Goal: Transaction & Acquisition: Purchase product/service

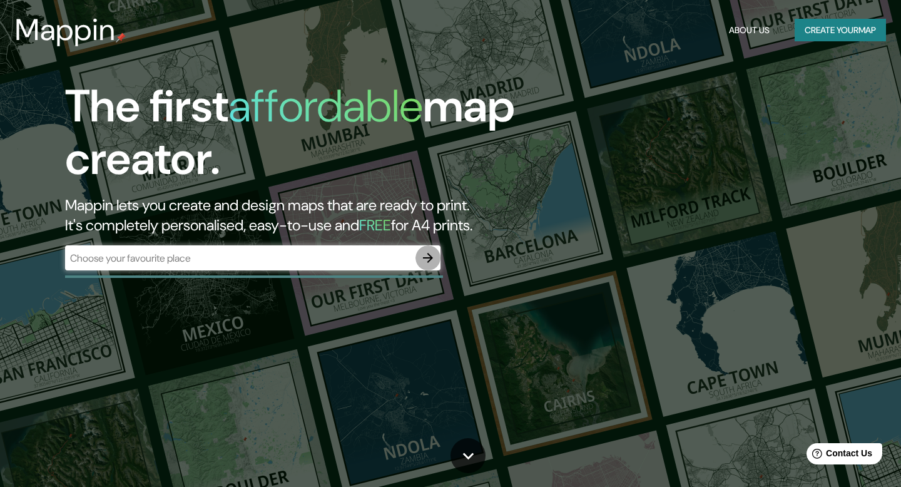
click at [425, 256] on icon "button" at bounding box center [427, 257] width 15 height 15
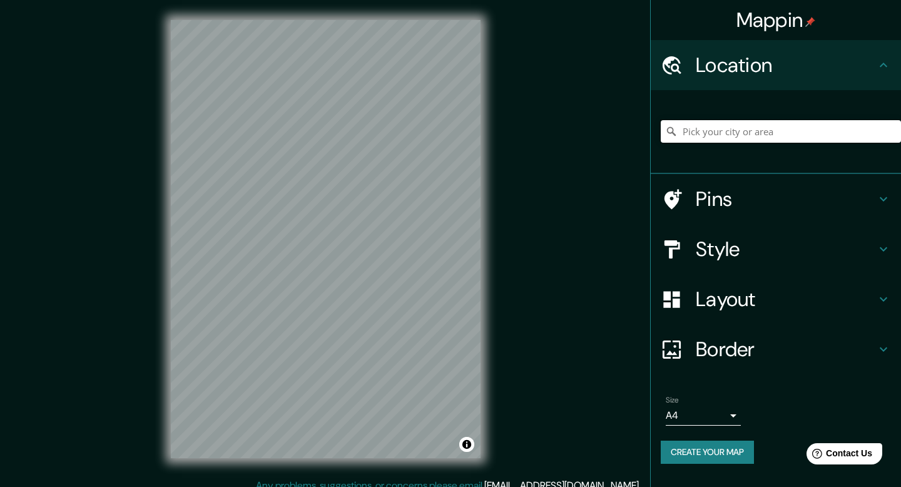
click at [808, 138] on input "Pick your city or area" at bounding box center [781, 131] width 240 height 23
click at [806, 139] on input "Pick your city or area" at bounding box center [781, 131] width 240 height 23
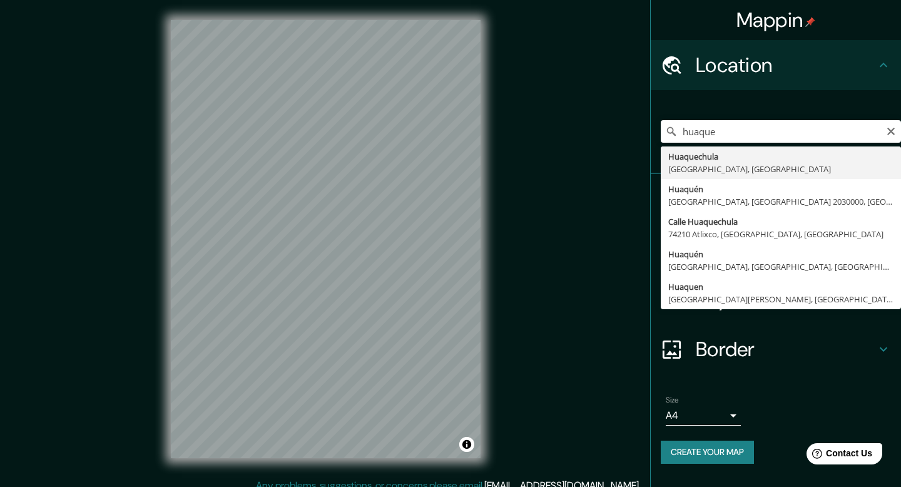
type input "[GEOGRAPHIC_DATA], [GEOGRAPHIC_DATA], [GEOGRAPHIC_DATA]"
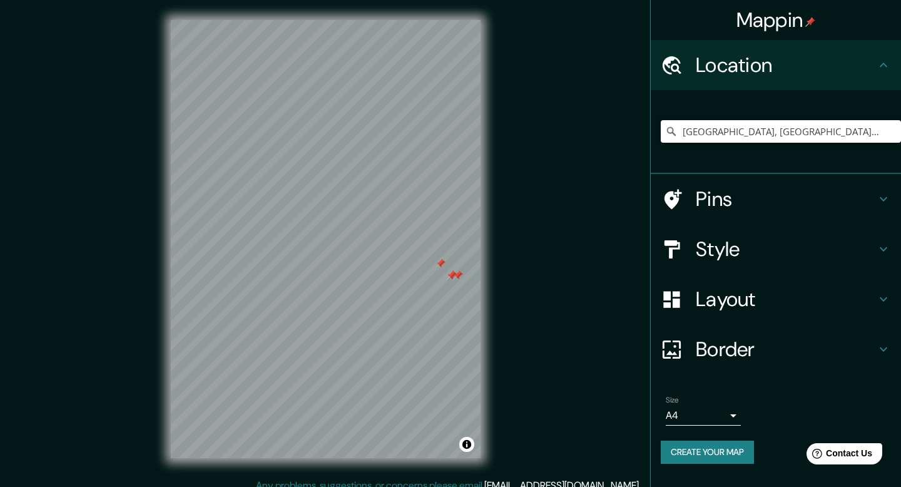
click at [453, 280] on div at bounding box center [458, 275] width 10 height 10
click at [450, 276] on div at bounding box center [452, 275] width 10 height 10
click at [450, 278] on div at bounding box center [455, 275] width 10 height 10
click at [449, 278] on div at bounding box center [452, 275] width 10 height 10
click at [439, 263] on div at bounding box center [440, 263] width 10 height 10
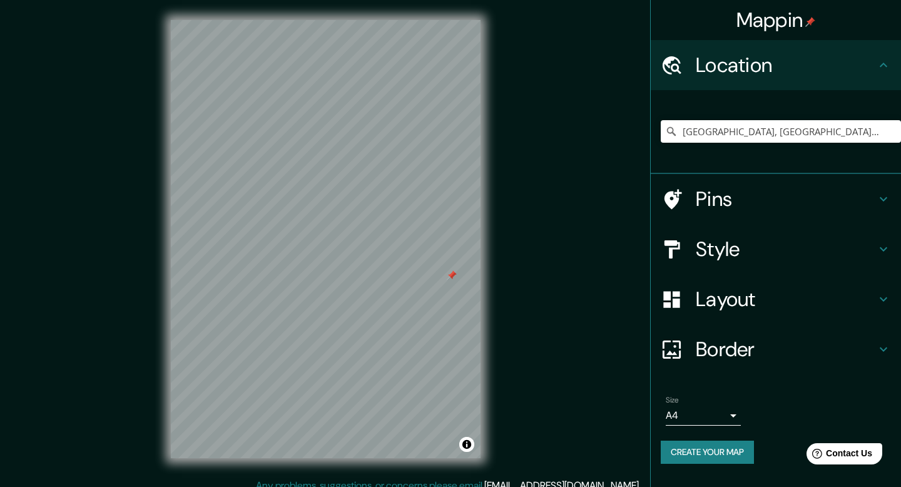
click at [454, 278] on div at bounding box center [452, 275] width 10 height 10
click at [318, 246] on div at bounding box center [316, 243] width 10 height 10
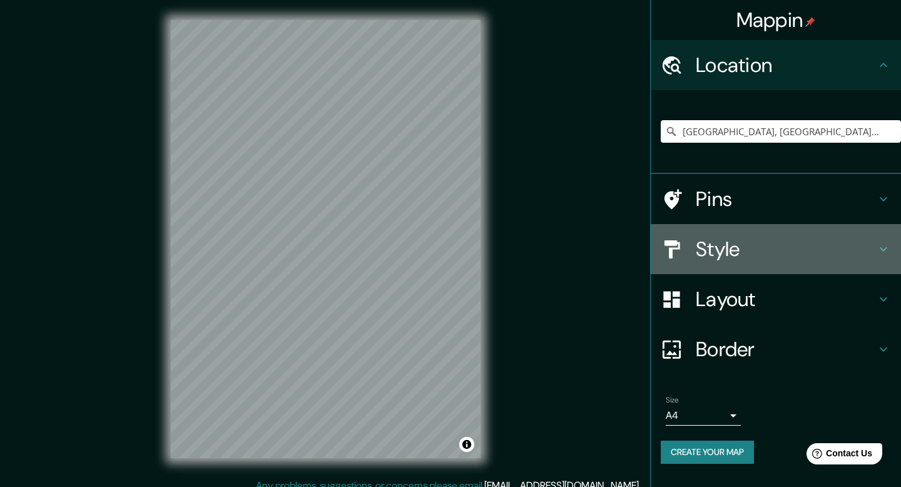
click at [739, 258] on h4 "Style" at bounding box center [786, 248] width 180 height 25
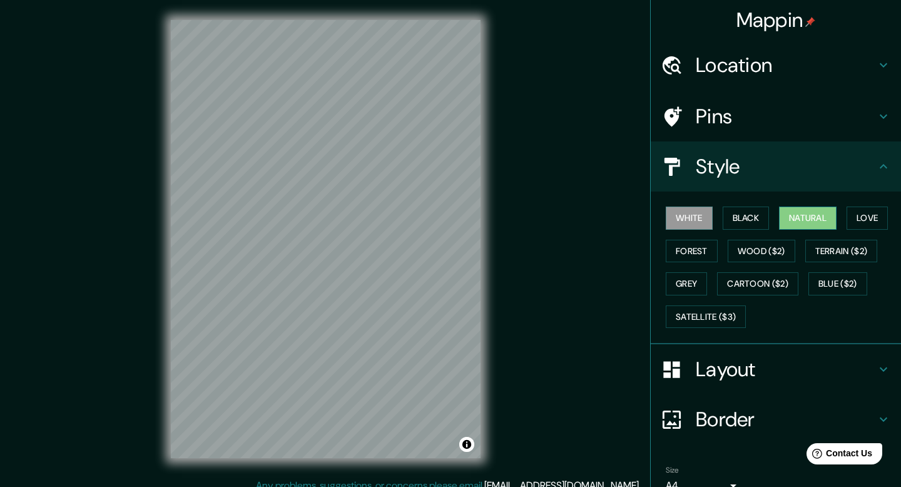
click at [806, 222] on button "Natural" at bounding box center [808, 217] width 58 height 23
click at [870, 218] on button "Love" at bounding box center [866, 217] width 41 height 23
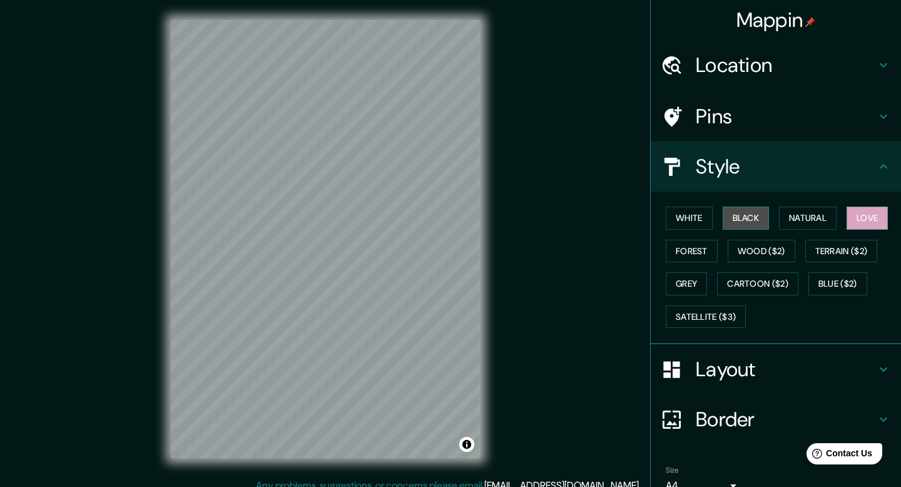
click at [758, 218] on button "Black" at bounding box center [746, 217] width 47 height 23
click at [703, 216] on button "White" at bounding box center [689, 217] width 47 height 23
click at [766, 213] on button "Black" at bounding box center [746, 217] width 47 height 23
click at [811, 220] on button "Natural" at bounding box center [808, 217] width 58 height 23
click at [866, 217] on button "Love" at bounding box center [866, 217] width 41 height 23
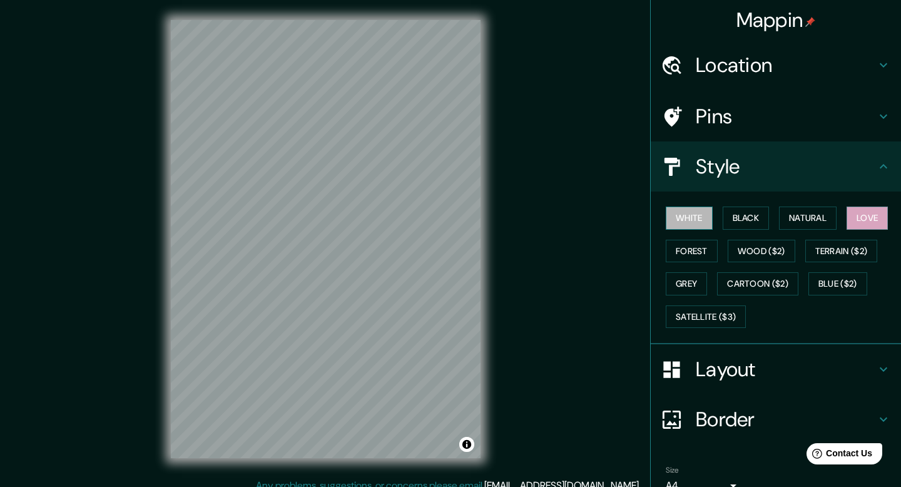
click at [692, 216] on button "White" at bounding box center [689, 217] width 47 height 23
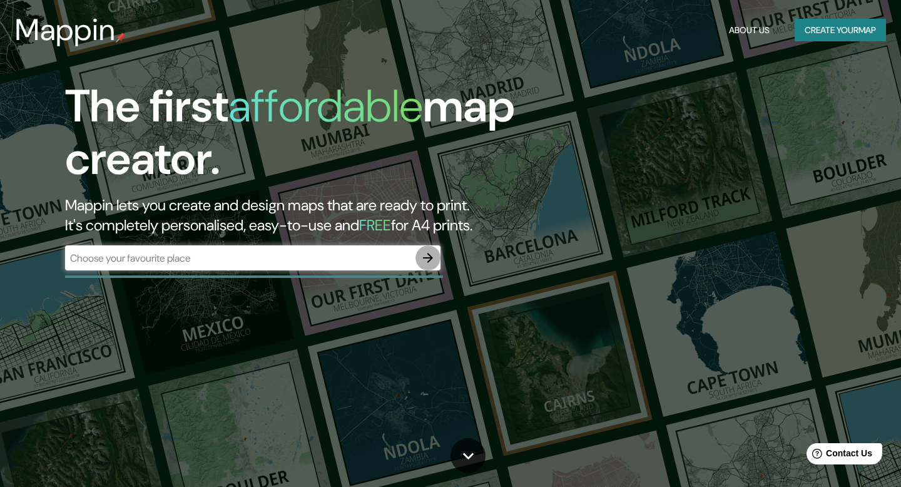
click at [434, 260] on icon "button" at bounding box center [427, 257] width 15 height 15
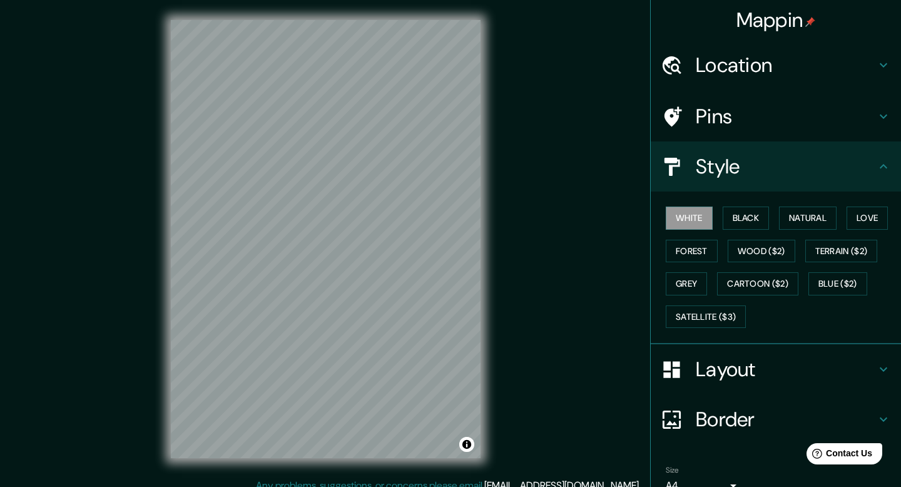
click at [794, 76] on h4 "Location" at bounding box center [786, 65] width 180 height 25
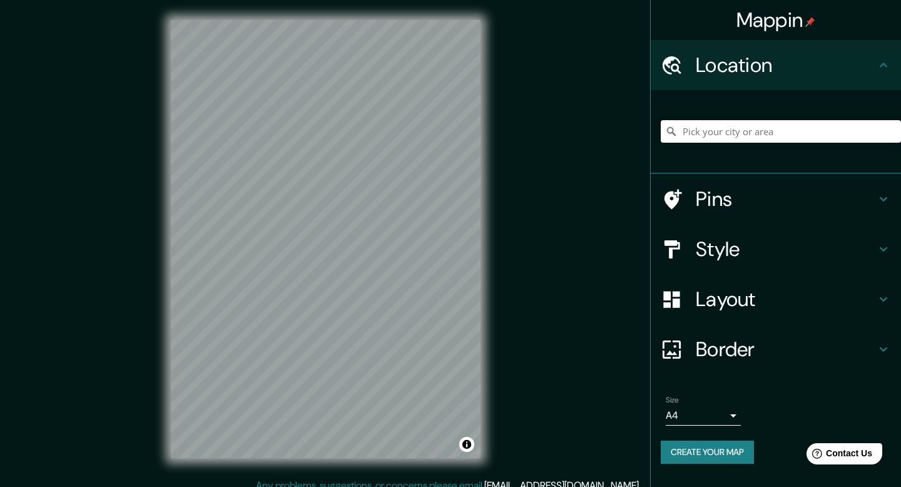
click at [783, 133] on input "Pick your city or area" at bounding box center [781, 131] width 240 height 23
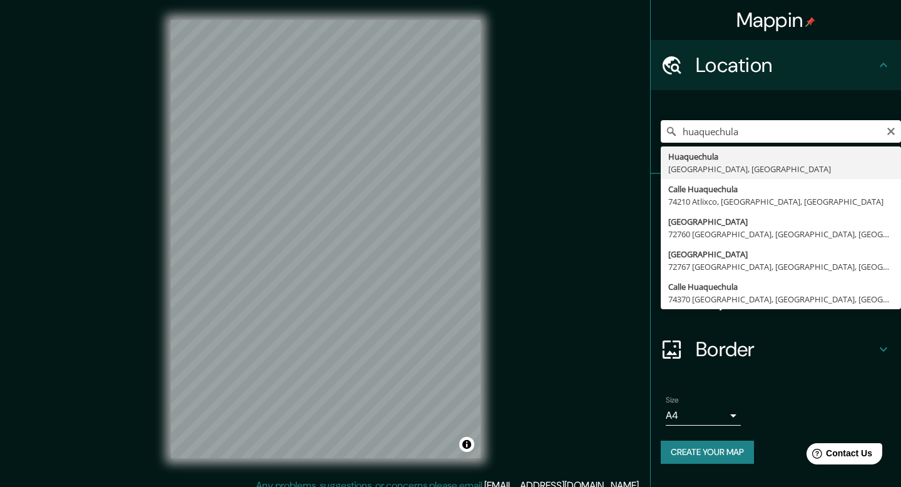
type input "[GEOGRAPHIC_DATA], [GEOGRAPHIC_DATA], [GEOGRAPHIC_DATA]"
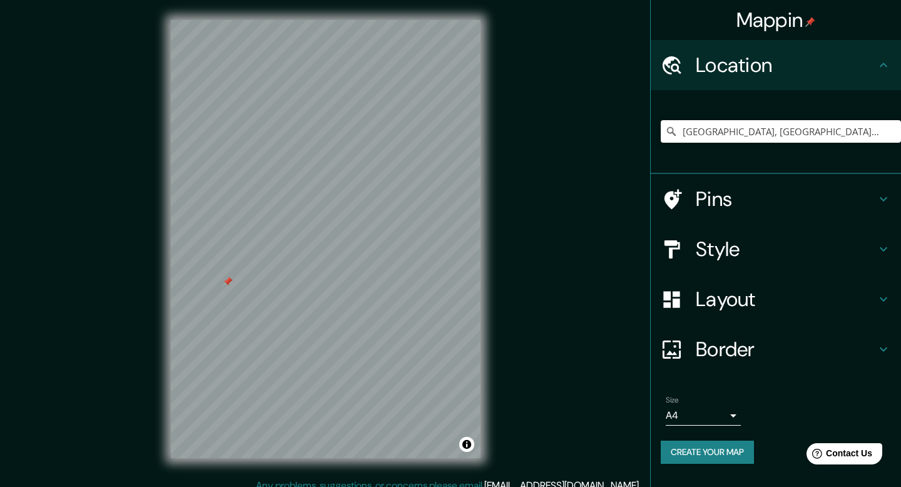
click at [225, 282] on div at bounding box center [228, 281] width 10 height 10
click at [737, 268] on div "Style" at bounding box center [776, 249] width 250 height 50
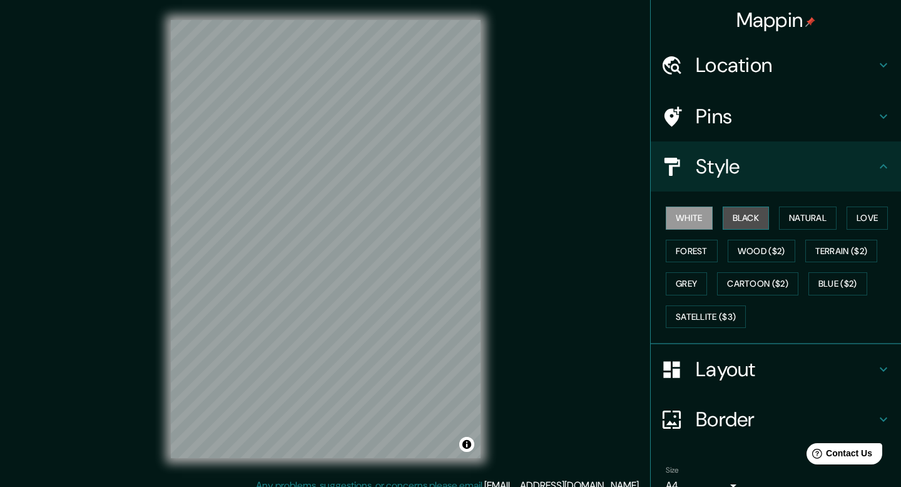
click at [741, 225] on button "Black" at bounding box center [746, 217] width 47 height 23
click at [310, 384] on div at bounding box center [310, 387] width 10 height 10
click at [368, 93] on div at bounding box center [368, 90] width 10 height 10
click at [687, 212] on button "White" at bounding box center [689, 217] width 47 height 23
click at [882, 210] on button "Love" at bounding box center [866, 217] width 41 height 23
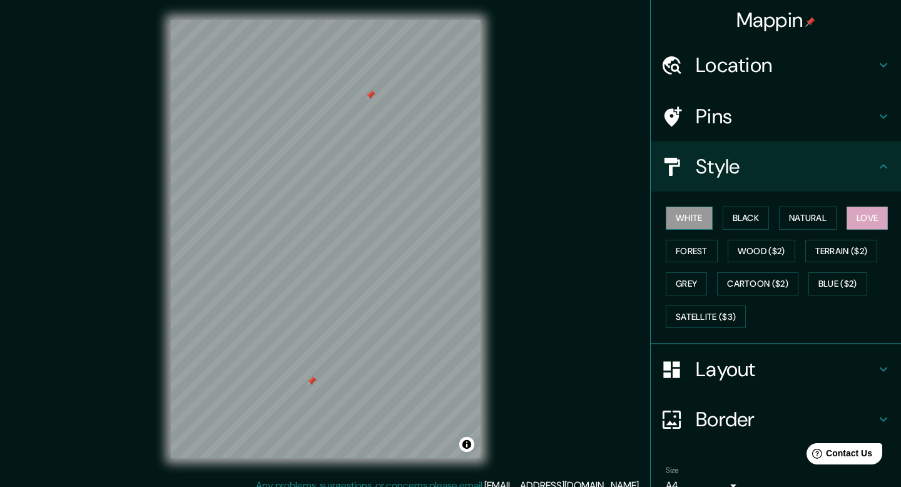
click at [695, 218] on button "White" at bounding box center [689, 217] width 47 height 23
click at [878, 220] on button "Love" at bounding box center [866, 217] width 41 height 23
click at [771, 251] on button "Wood ($2)" at bounding box center [762, 251] width 68 height 23
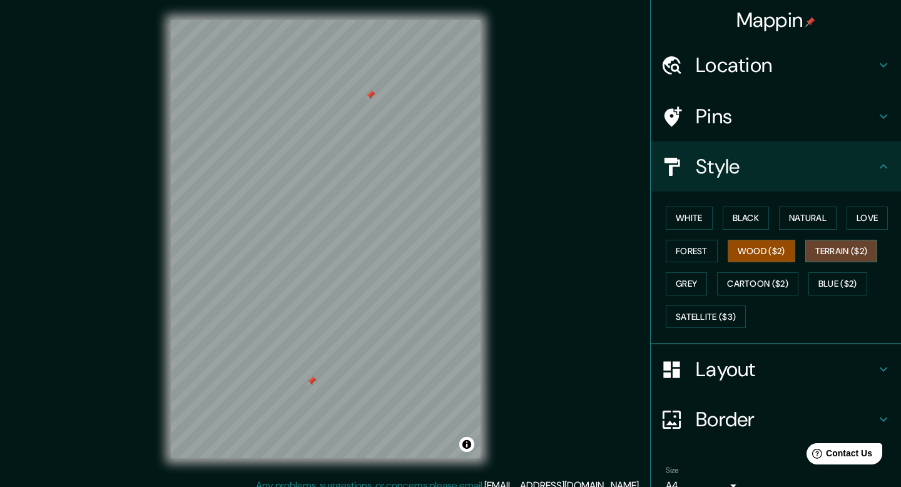
click at [825, 253] on button "Terrain ($2)" at bounding box center [841, 251] width 73 height 23
click at [864, 220] on button "Love" at bounding box center [866, 217] width 41 height 23
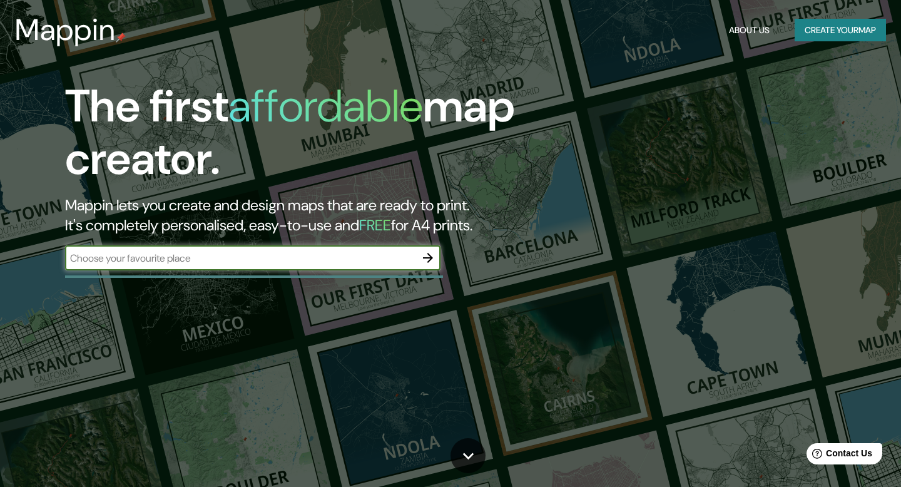
click at [145, 254] on input "text" at bounding box center [240, 258] width 350 height 14
type input "huaquechula"
click at [154, 254] on input "huaquechula" at bounding box center [240, 258] width 350 height 14
click at [430, 262] on icon "button" at bounding box center [427, 257] width 15 height 15
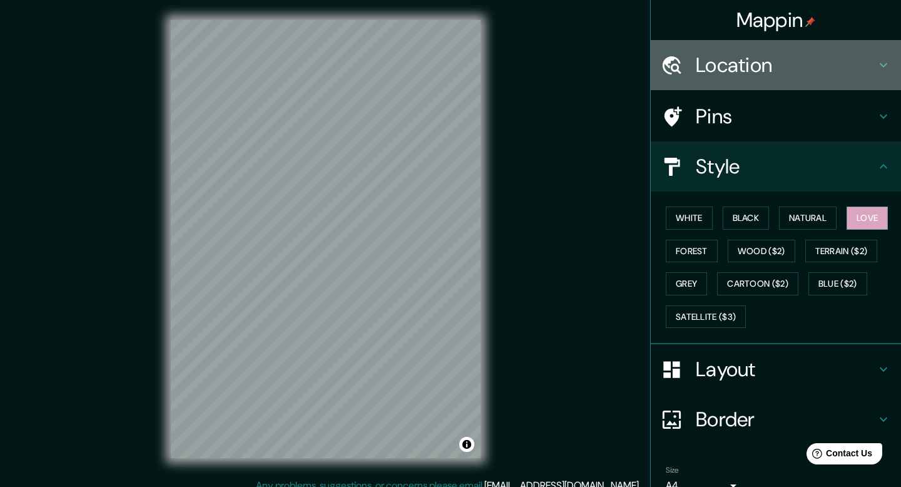
click at [750, 64] on h4 "Location" at bounding box center [786, 65] width 180 height 25
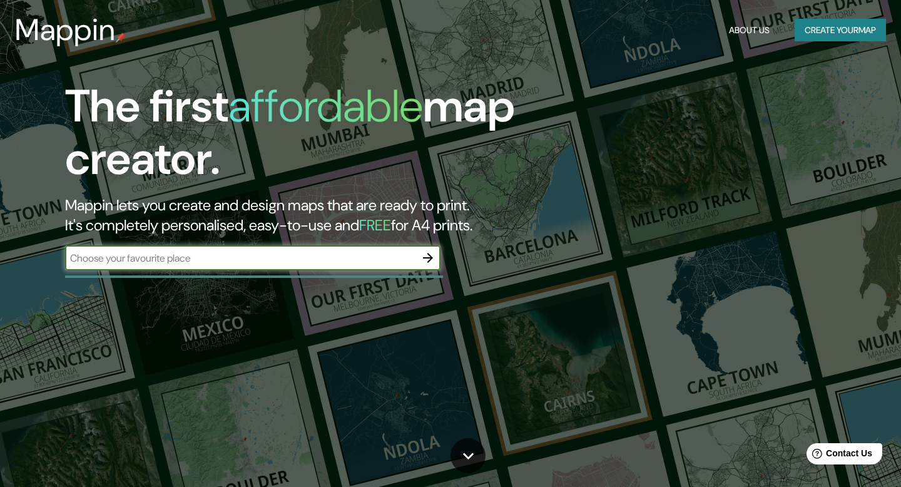
click at [426, 260] on icon "button" at bounding box center [427, 257] width 15 height 15
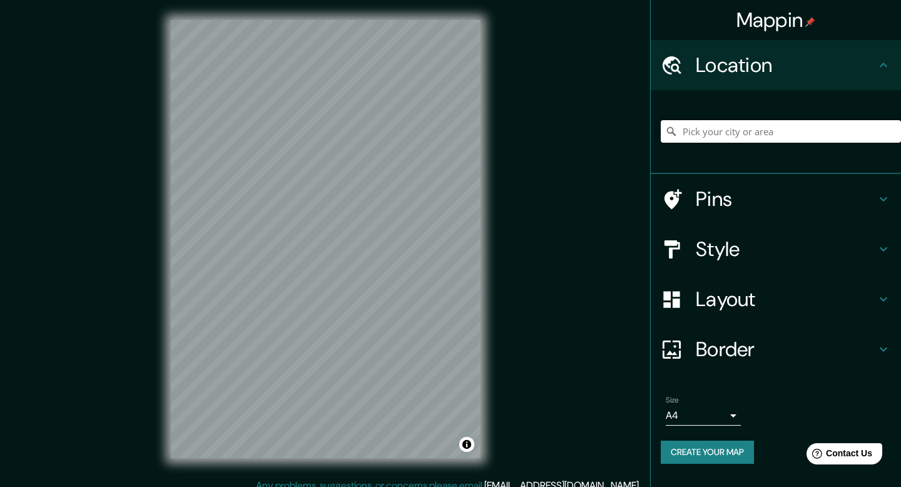
click at [728, 127] on input "Pick your city or area" at bounding box center [781, 131] width 240 height 23
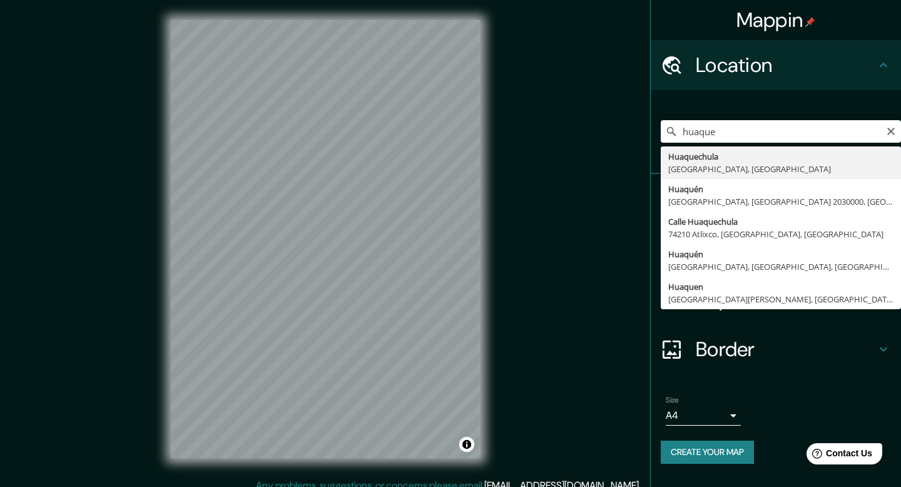
type input "[GEOGRAPHIC_DATA], [GEOGRAPHIC_DATA], [GEOGRAPHIC_DATA]"
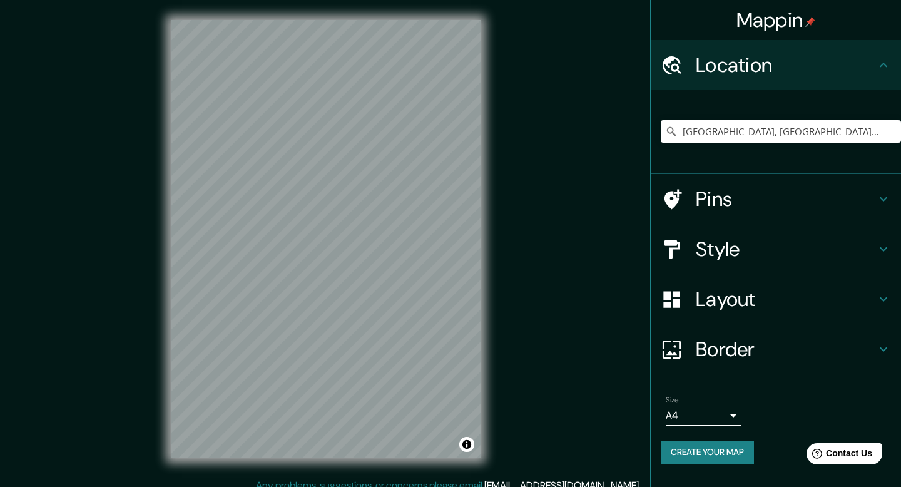
click at [732, 241] on h4 "Style" at bounding box center [786, 248] width 180 height 25
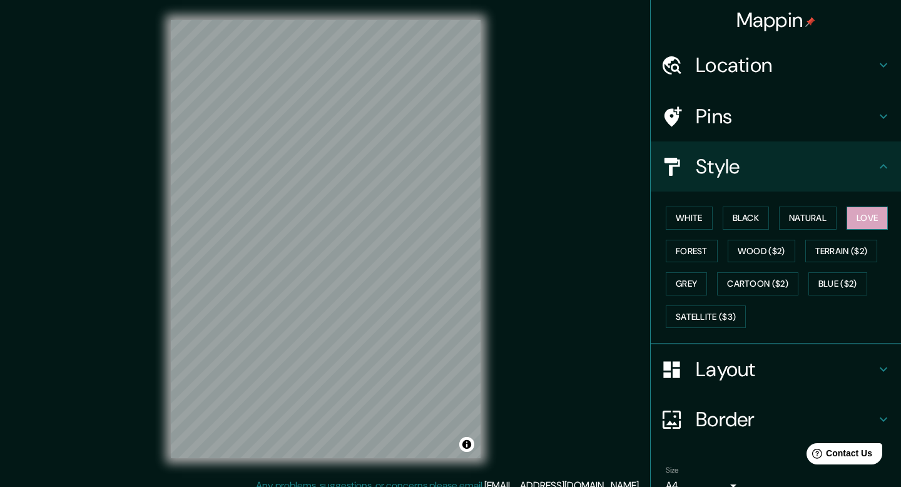
click at [873, 215] on button "Love" at bounding box center [866, 217] width 41 height 23
